Goal: Find specific page/section

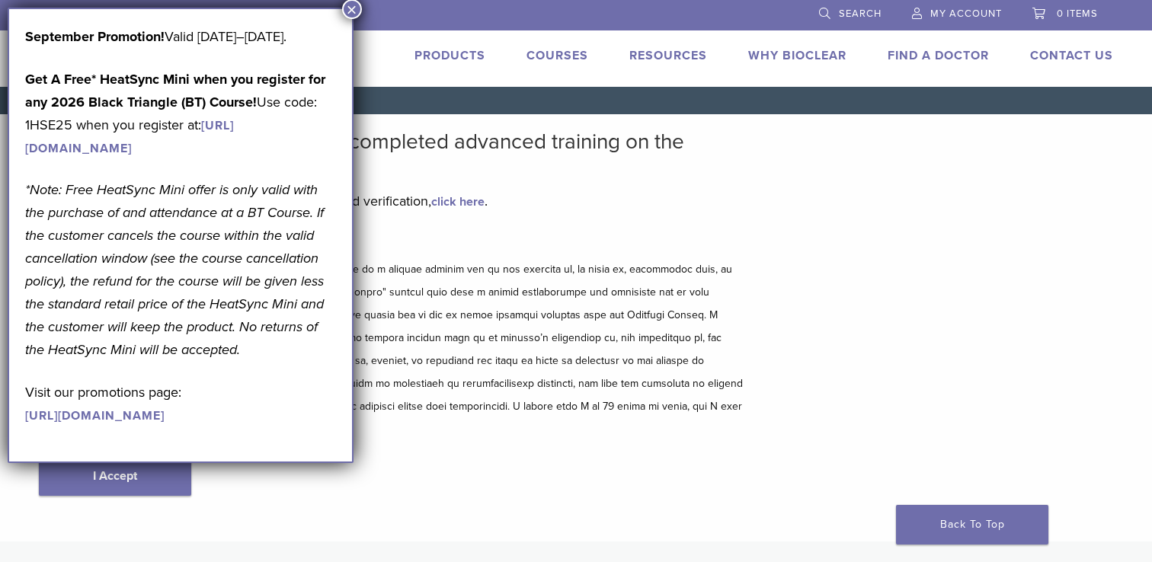
click at [345, 5] on button "×" at bounding box center [352, 9] width 20 height 20
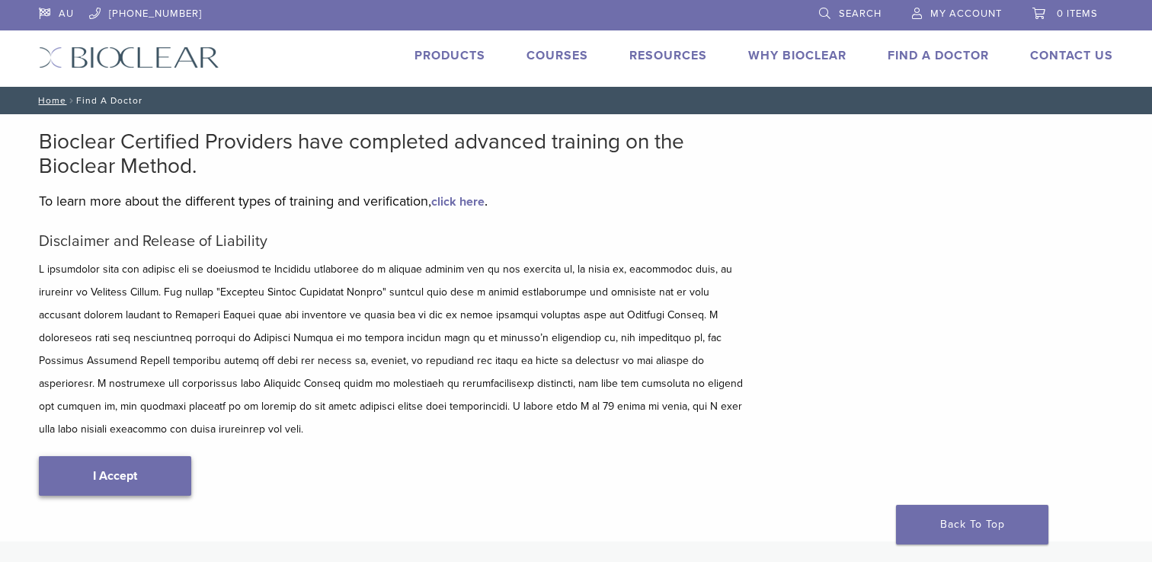
click at [114, 456] on link "I Accept" at bounding box center [115, 476] width 152 height 40
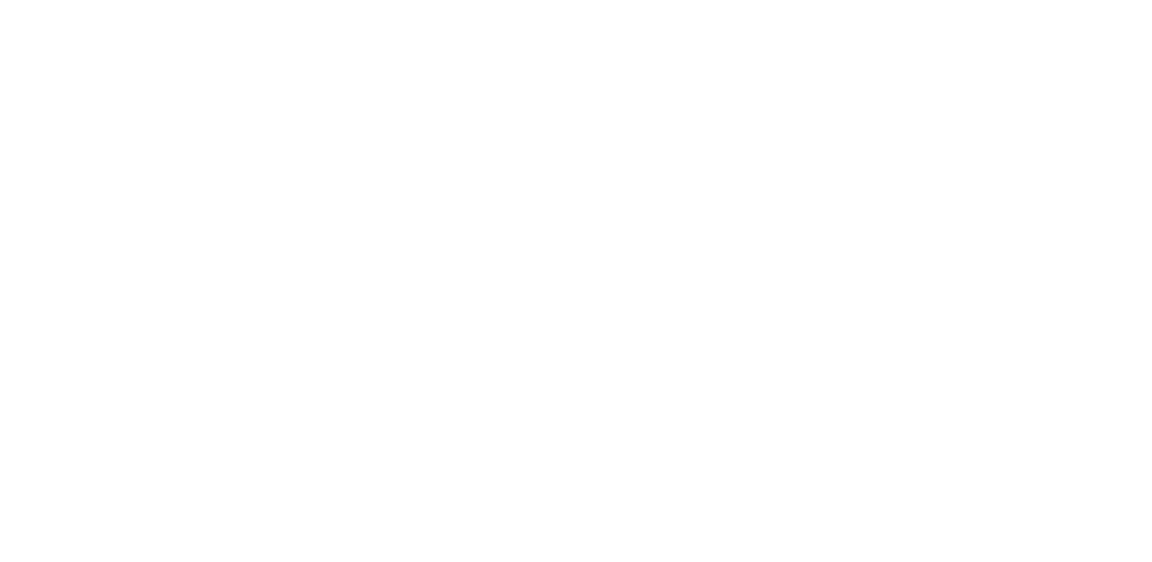
scroll to position [788, 0]
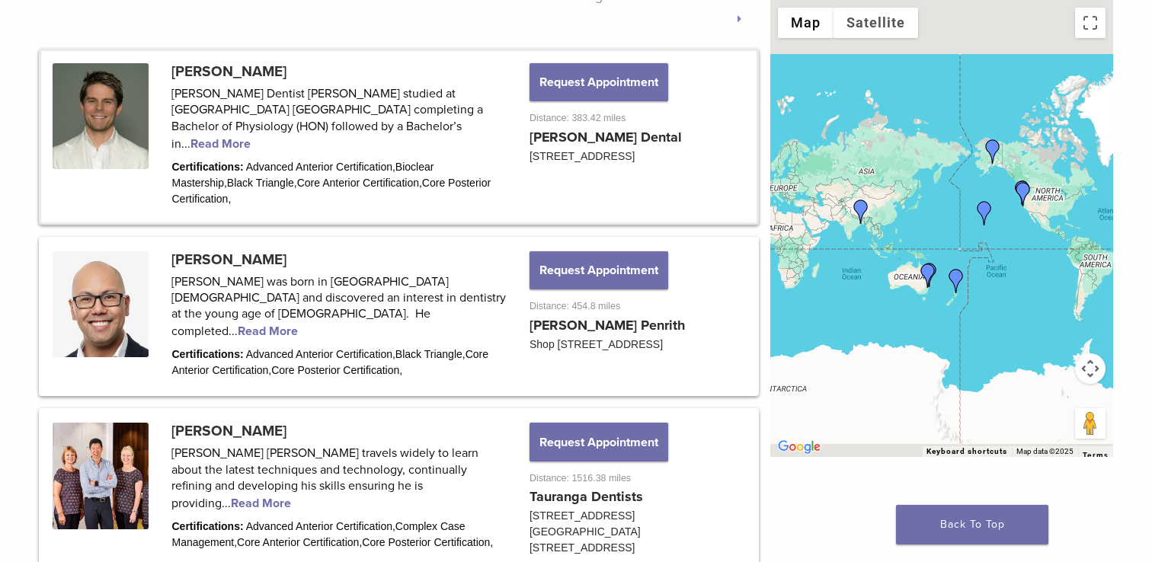
click at [356, 125] on link at bounding box center [398, 136] width 715 height 171
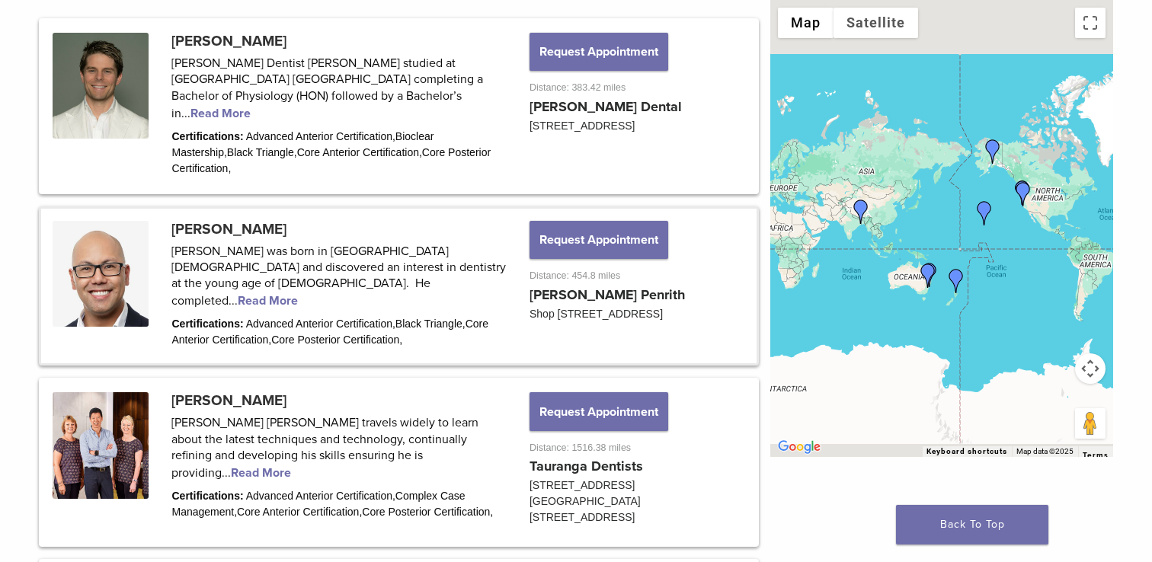
scroll to position [825, 0]
